Goal: Entertainment & Leisure: Consume media (video, audio)

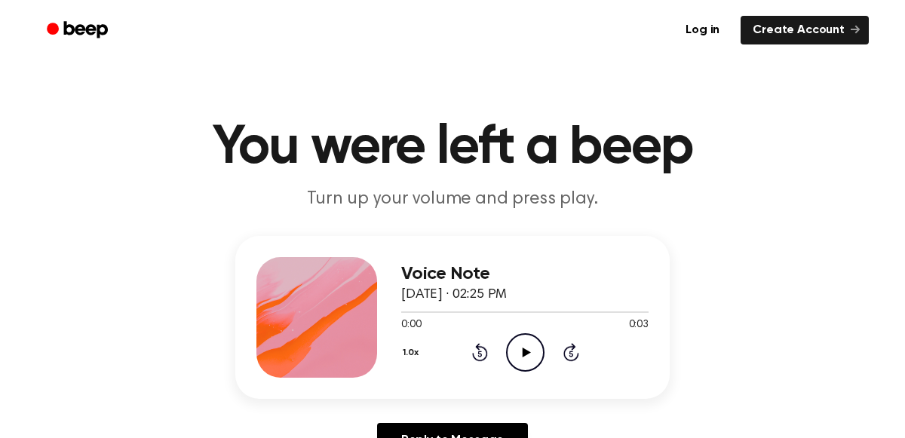
click at [517, 358] on icon "Play Audio" at bounding box center [525, 352] width 38 height 38
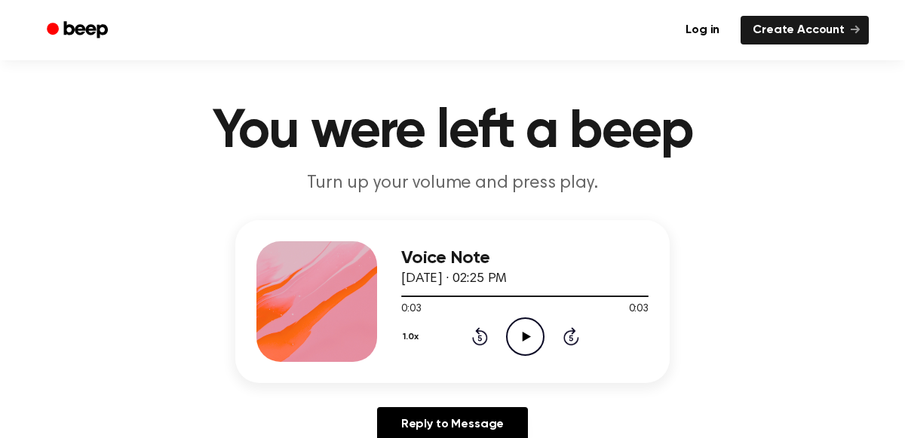
scroll to position [29, 0]
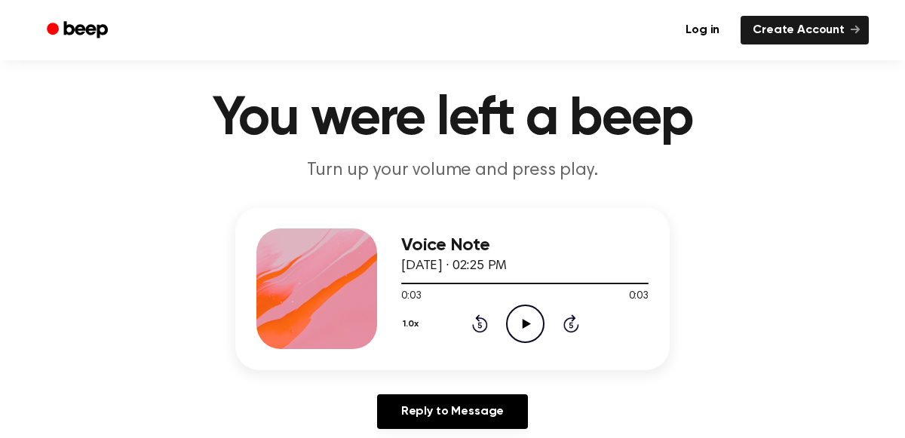
click at [531, 320] on icon "Play Audio" at bounding box center [525, 324] width 38 height 38
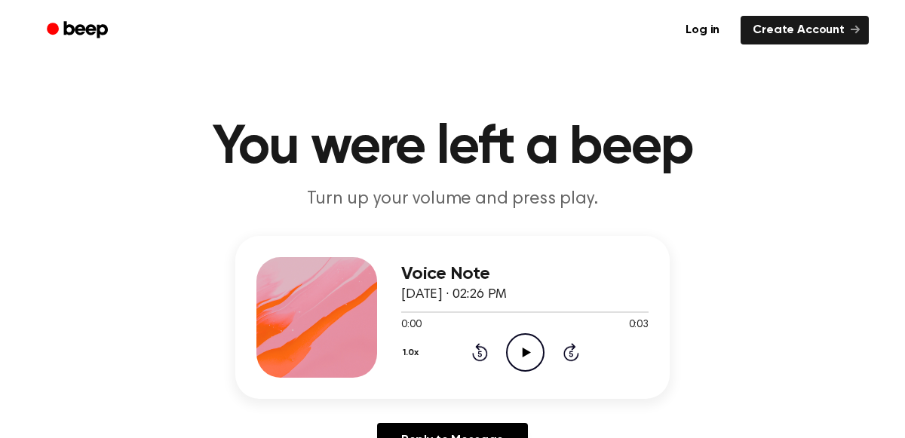
click at [527, 359] on icon "Play Audio" at bounding box center [525, 352] width 38 height 38
click at [524, 352] on icon at bounding box center [526, 353] width 8 height 10
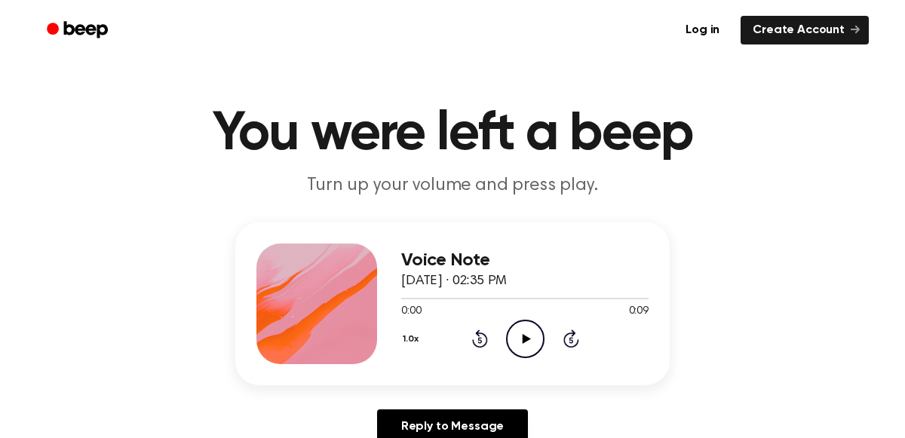
scroll to position [14, 0]
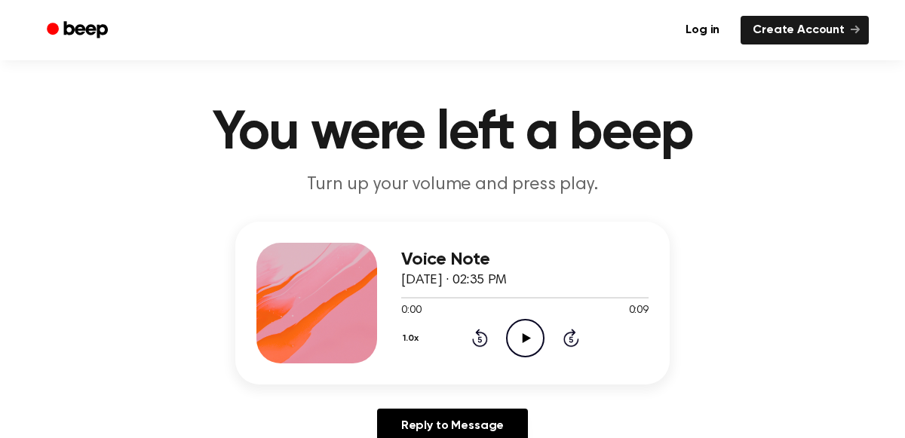
click at [523, 336] on icon at bounding box center [526, 338] width 8 height 10
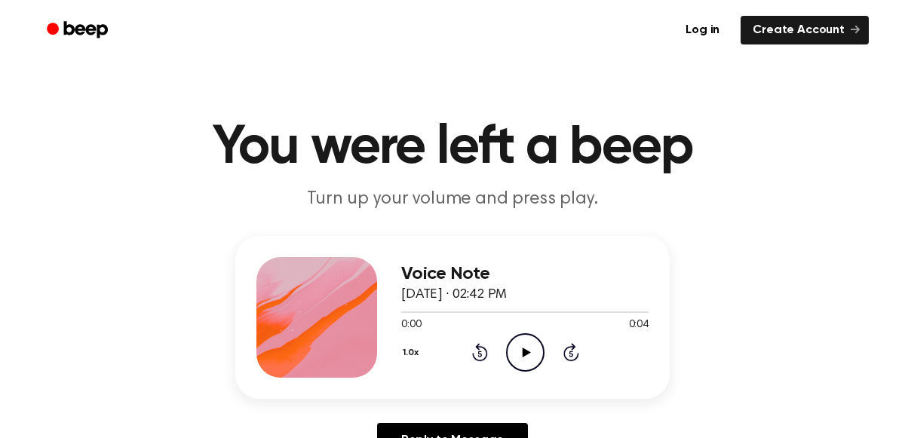
click at [519, 352] on icon "Play Audio" at bounding box center [525, 352] width 38 height 38
click at [519, 346] on icon "Play Audio" at bounding box center [525, 352] width 38 height 38
